Goal: Information Seeking & Learning: Learn about a topic

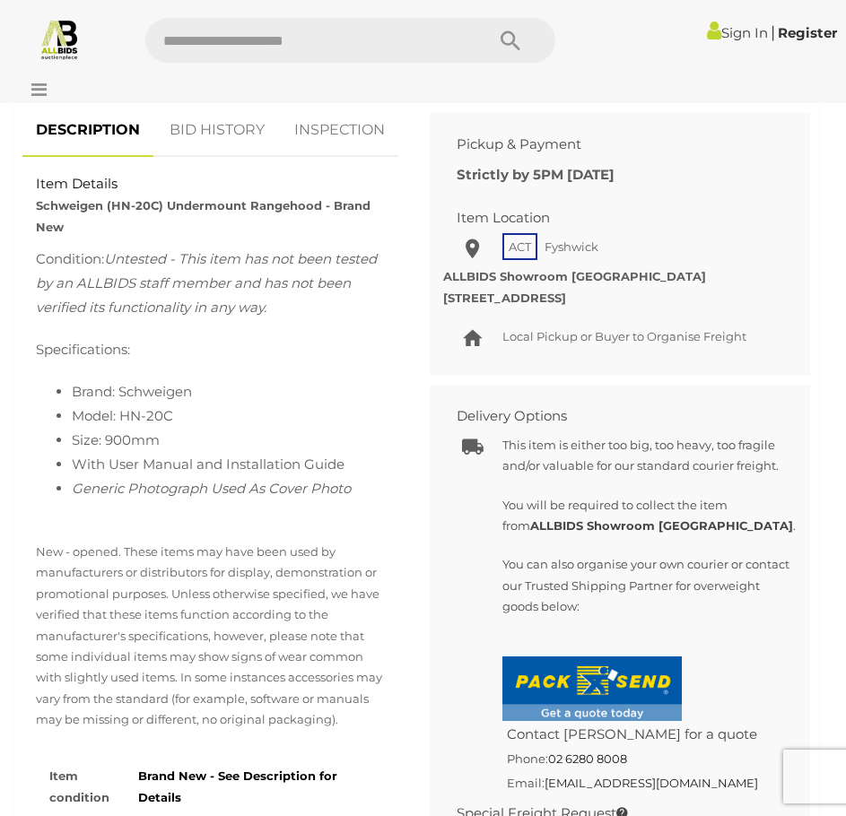
scroll to position [1675, 0]
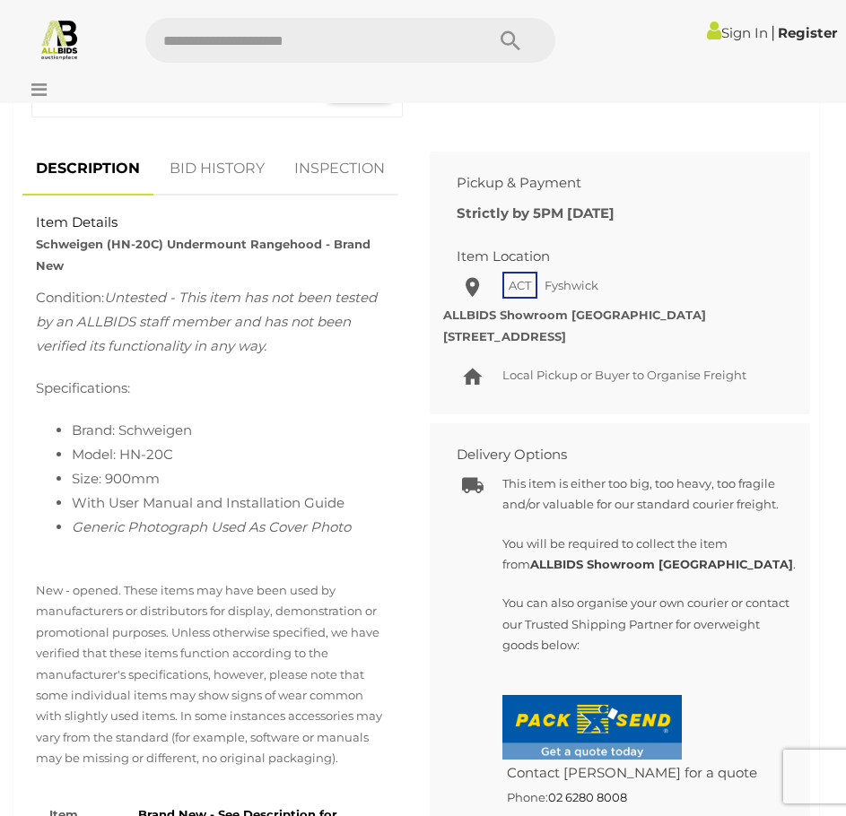
drag, startPoint x: 238, startPoint y: 147, endPoint x: 288, endPoint y: 179, distance: 59.7
click at [238, 147] on link "BID HISTORY" at bounding box center [217, 169] width 122 height 53
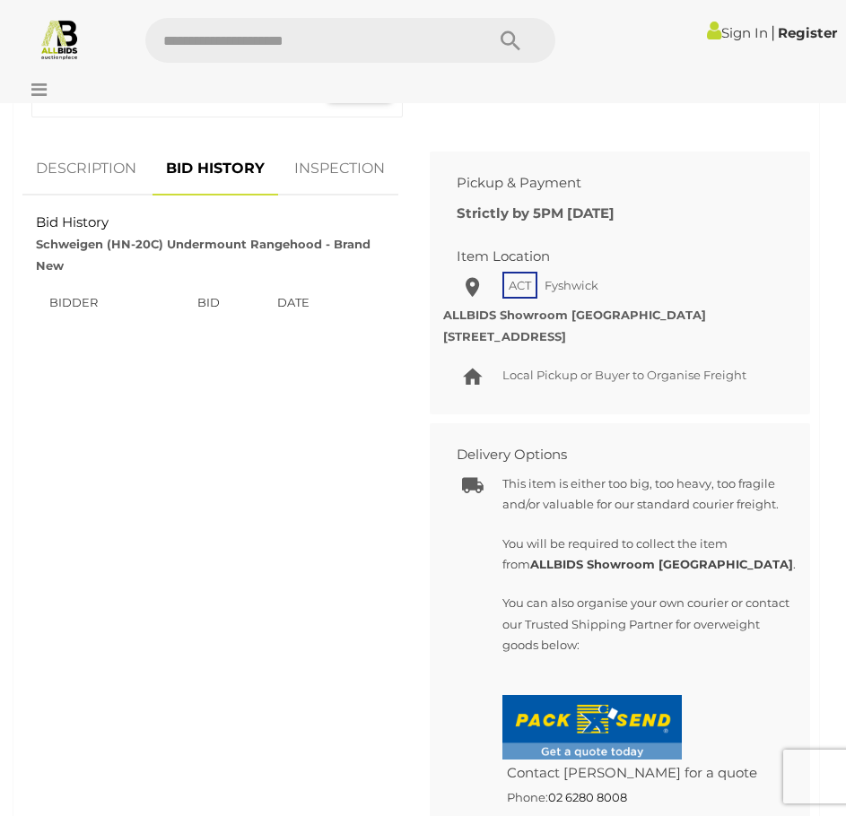
click at [327, 184] on link "INSPECTION" at bounding box center [340, 169] width 118 height 53
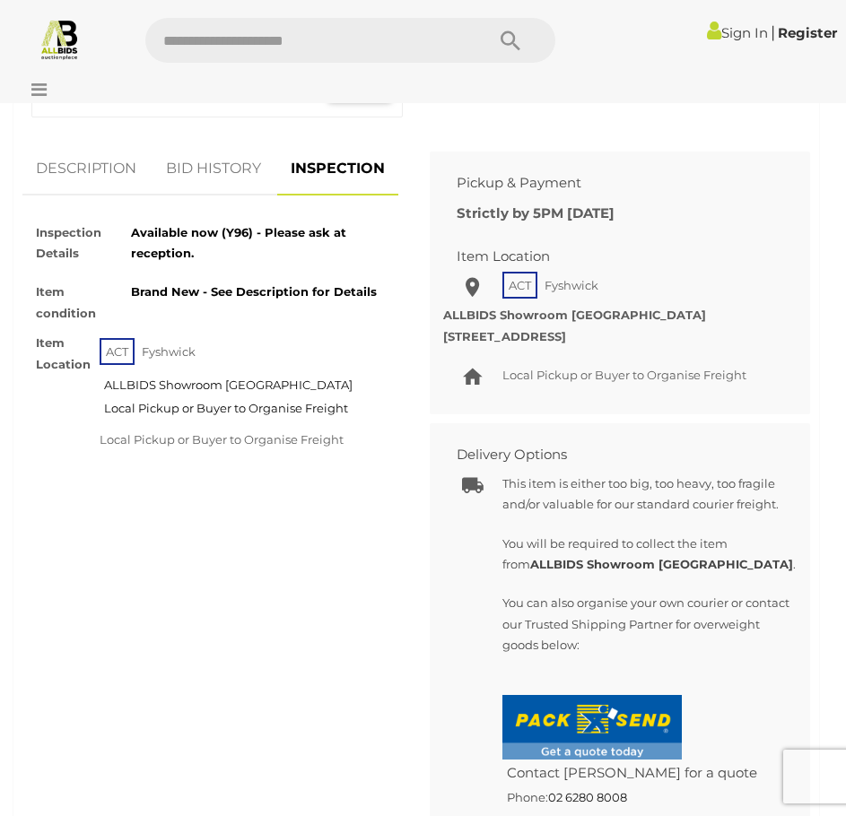
click at [75, 191] on link "DESCRIPTION" at bounding box center [85, 169] width 127 height 53
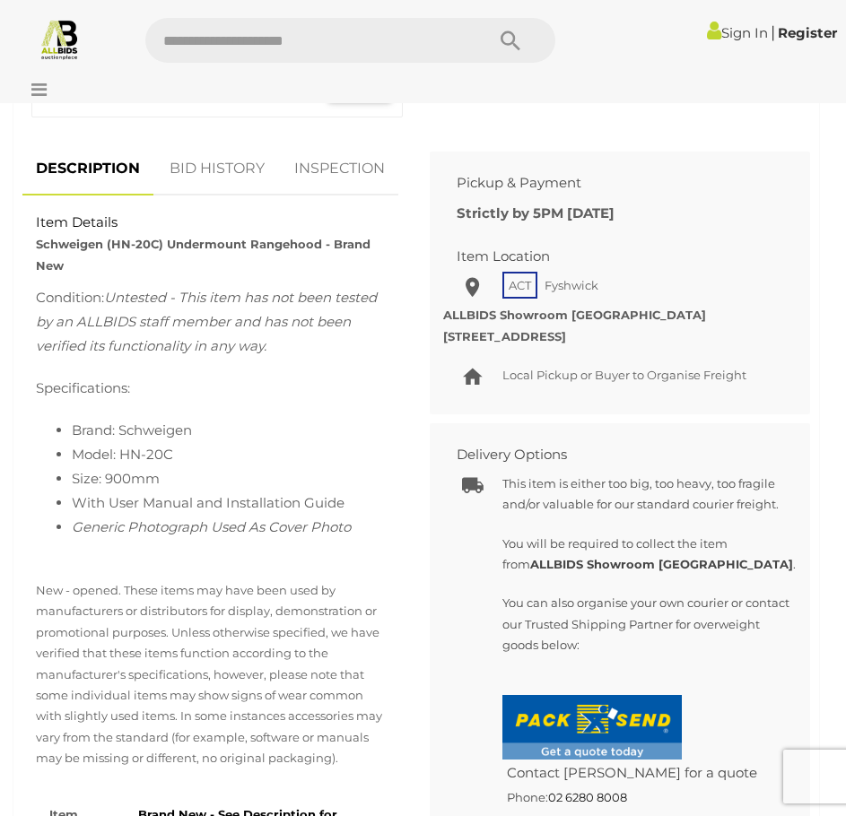
drag, startPoint x: 147, startPoint y: 429, endPoint x: 163, endPoint y: 470, distance: 44.3
click at [163, 469] on div "Condition: Untested - This item has not been tested by an ALLBIDS staff member …" at bounding box center [212, 424] width 353 height 278
click at [165, 473] on li "Size: 900mm" at bounding box center [231, 479] width 318 height 24
drag, startPoint x: 168, startPoint y: 475, endPoint x: 133, endPoint y: 447, distance: 44.7
click at [128, 452] on ul "Brand: Schweigen Model: HN-20C Size: 900mm With User Manual and Installation Gu…" at bounding box center [212, 490] width 353 height 145
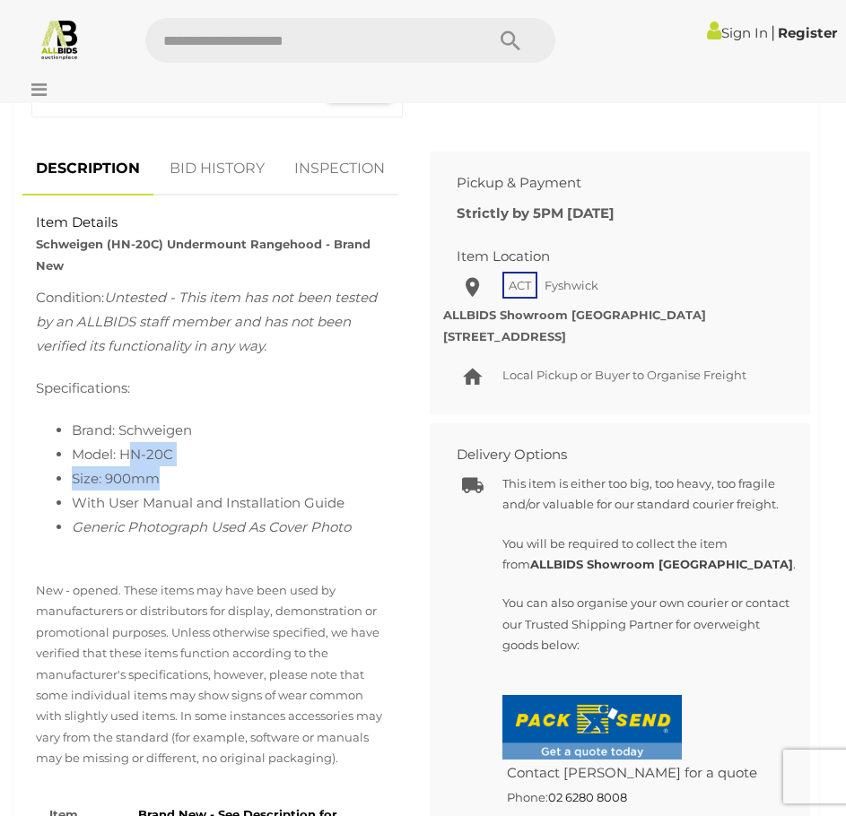
click at [251, 458] on li "Model: HN-20C" at bounding box center [231, 454] width 318 height 24
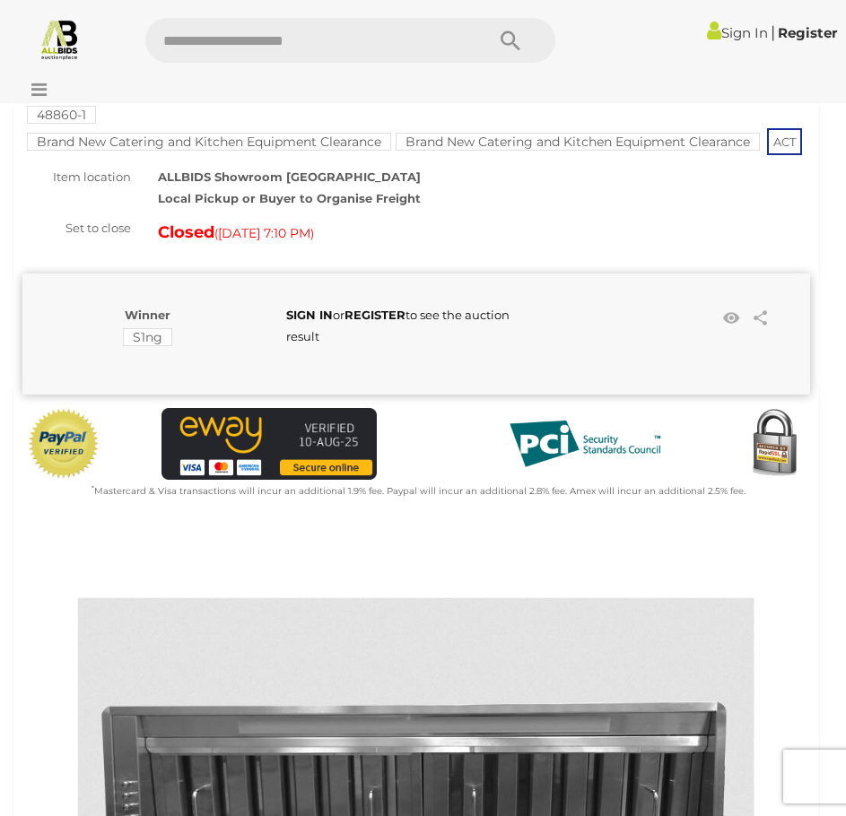
scroll to position [0, 0]
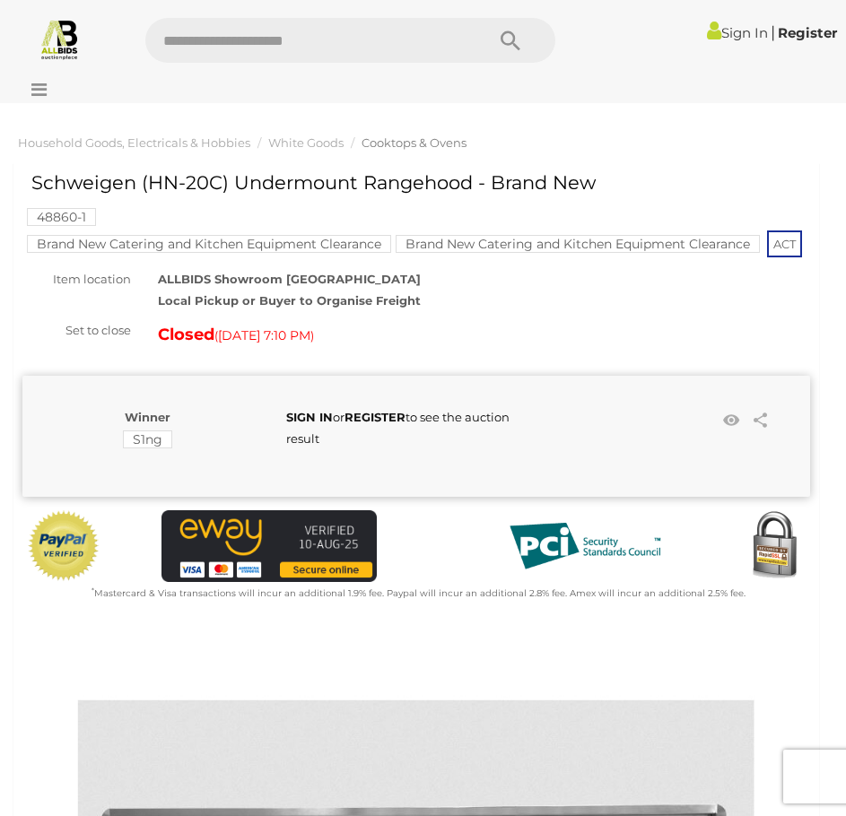
drag, startPoint x: 314, startPoint y: 198, endPoint x: 611, endPoint y: 185, distance: 297.3
click at [595, 186] on div "Schweigen (HN-20C) Undermount Rangehood - Brand New" at bounding box center [321, 189] width 580 height 34
click at [620, 184] on div "Schweigen (HN-20C) Undermount Rangehood - Brand New" at bounding box center [425, 189] width 788 height 34
